Goal: Navigation & Orientation: Find specific page/section

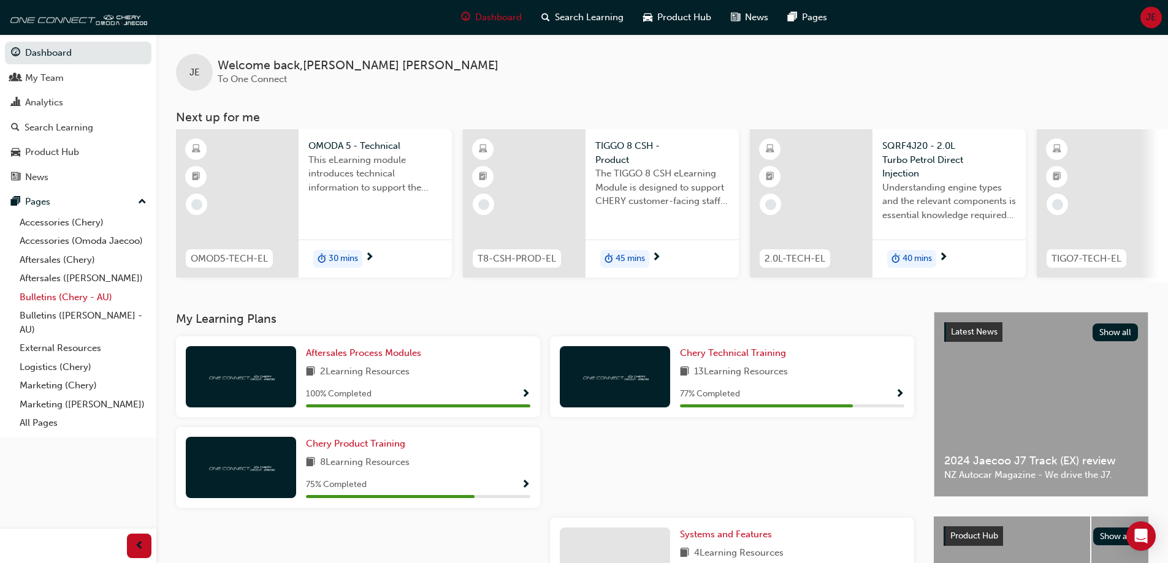
click at [86, 300] on link "Bulletins (Chery - AU)" at bounding box center [83, 297] width 137 height 19
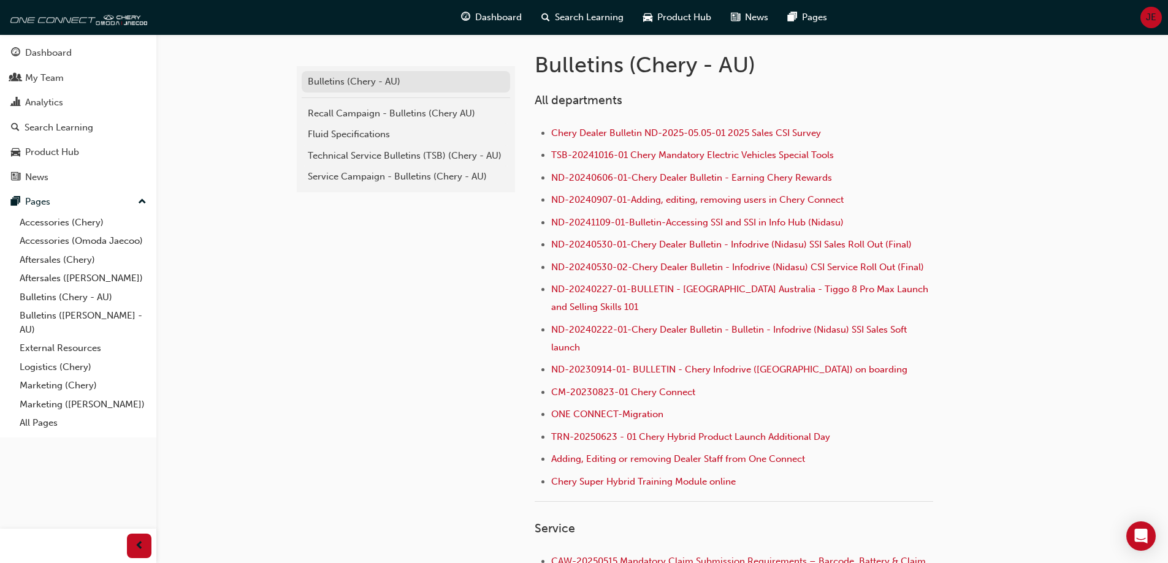
scroll to position [61, 0]
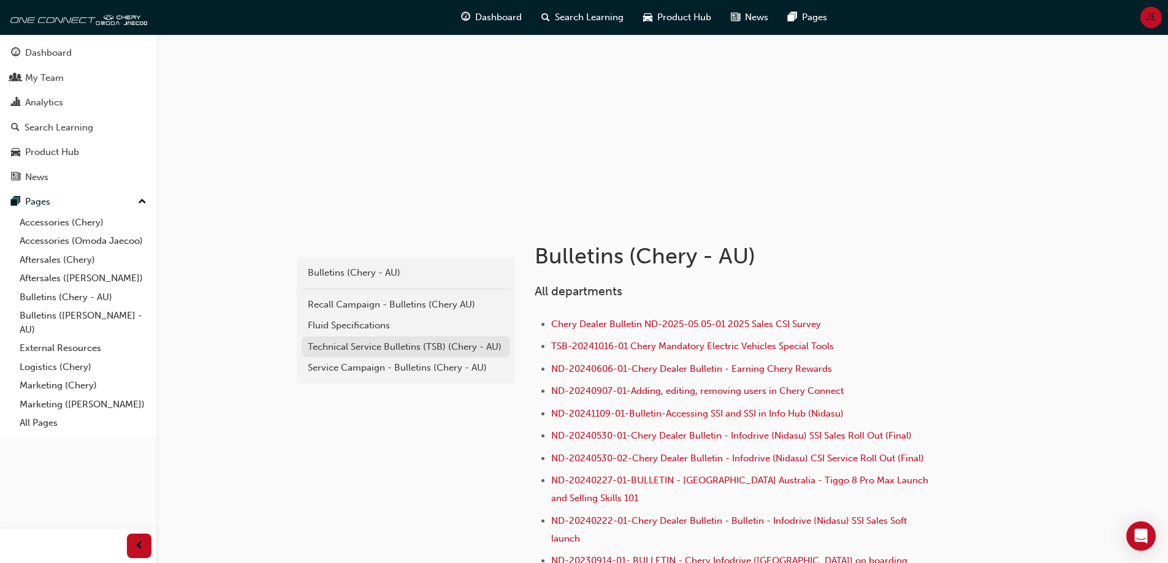
click at [400, 346] on div "Technical Service Bulletins (TSB) (Chery - AU)" at bounding box center [406, 347] width 196 height 14
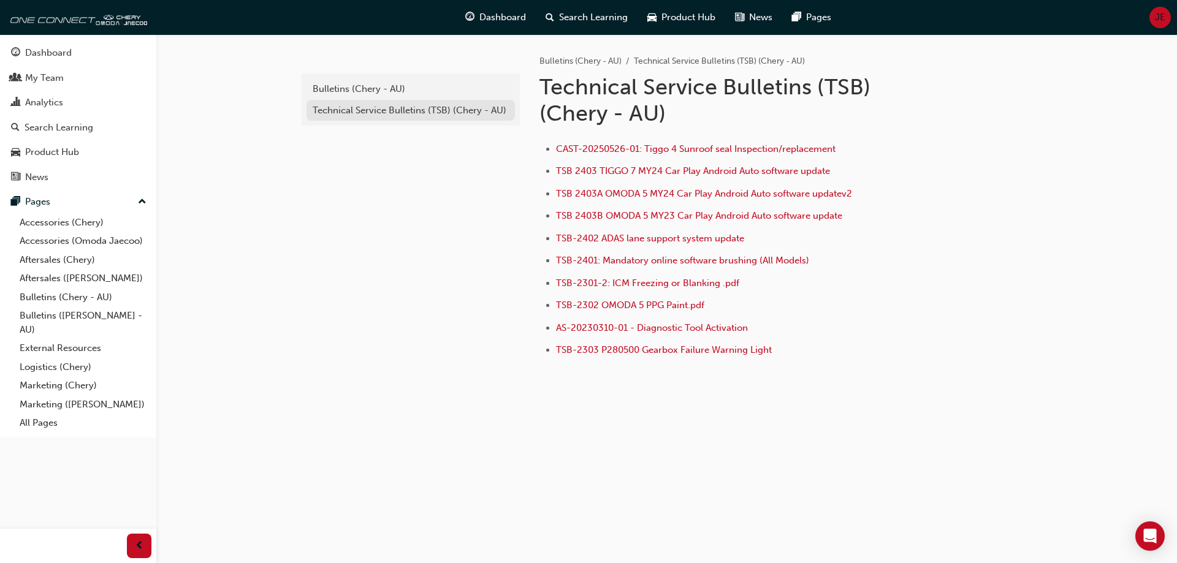
click at [346, 113] on div "Technical Service Bulletins (TSB) (Chery - AU)" at bounding box center [411, 111] width 196 height 14
click at [344, 77] on div "Bulletins (Chery - AU) Technical Service Bulletins (TSB) (Chery - AU)" at bounding box center [411, 100] width 218 height 52
click at [345, 82] on link "Bulletins (Chery - AU)" at bounding box center [411, 88] width 208 height 21
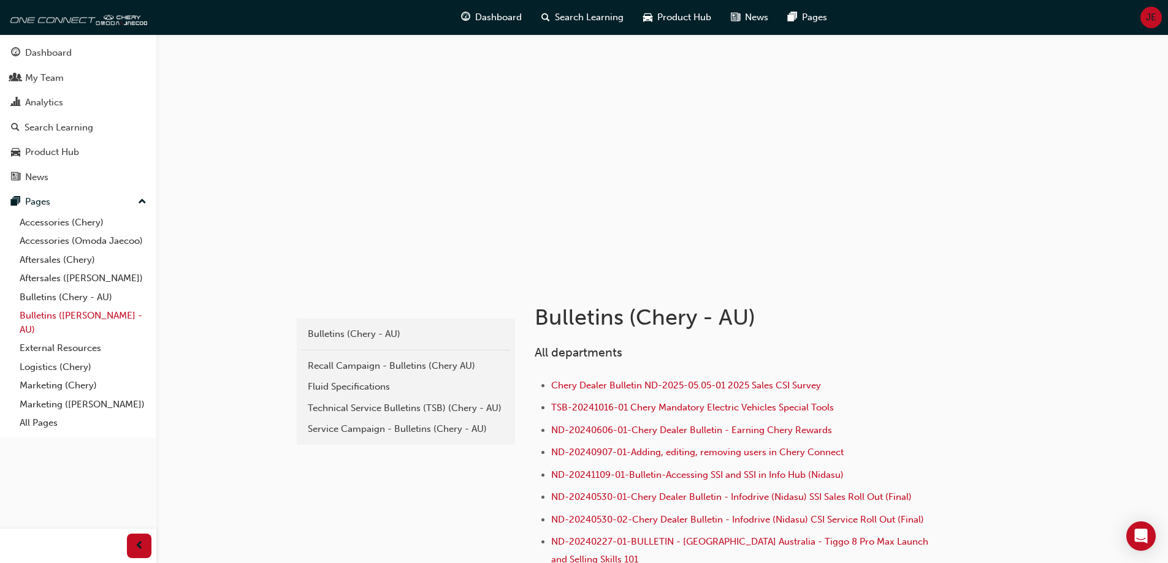
click at [83, 338] on link "Bulletins ([PERSON_NAME] - AU)" at bounding box center [83, 323] width 137 height 32
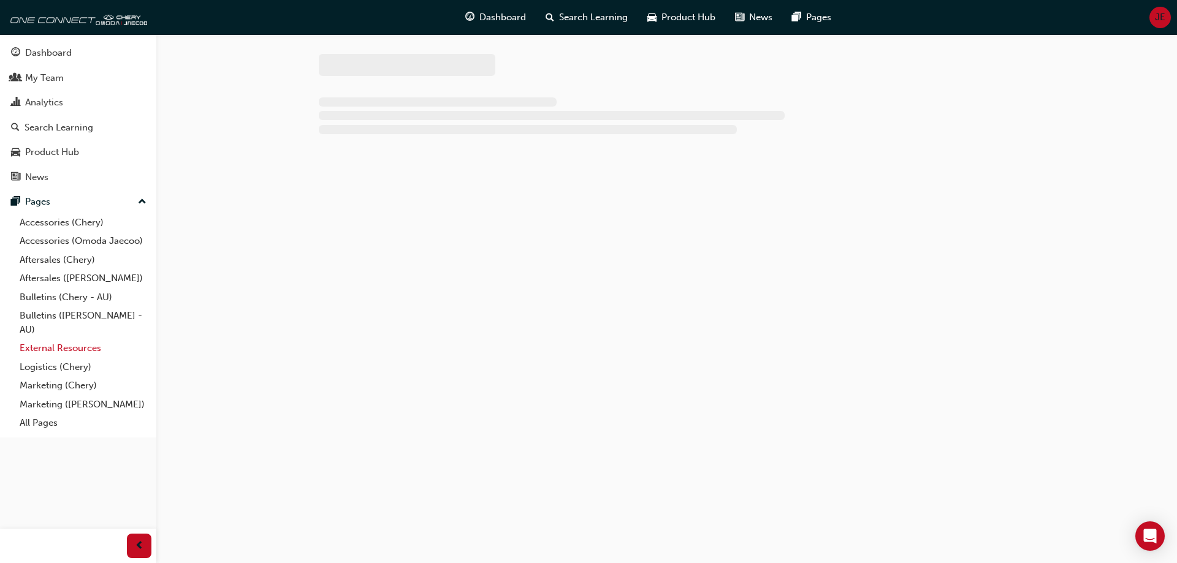
click at [79, 349] on link "External Resources" at bounding box center [83, 348] width 137 height 19
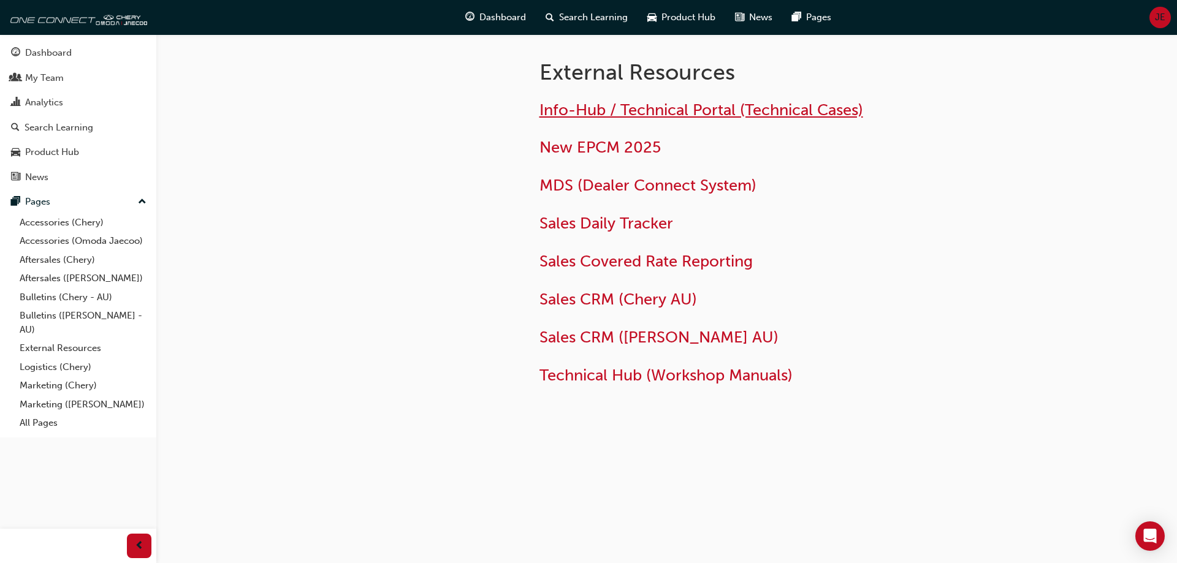
click at [708, 109] on span "Info-Hub / Technical Portal (Technical Cases)" at bounding box center [702, 110] width 324 height 19
